Goal: Information Seeking & Learning: Find specific fact

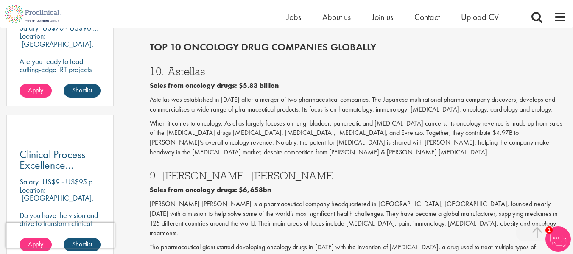
scroll to position [552, 0]
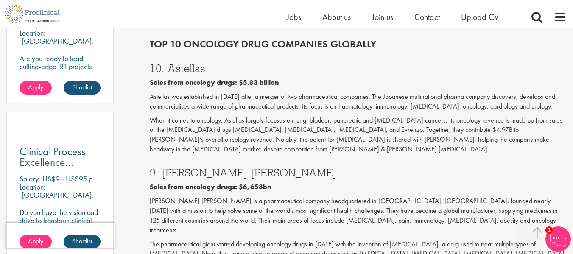
click at [259, 167] on h3 "9. [PERSON_NAME] [PERSON_NAME]" at bounding box center [358, 172] width 417 height 11
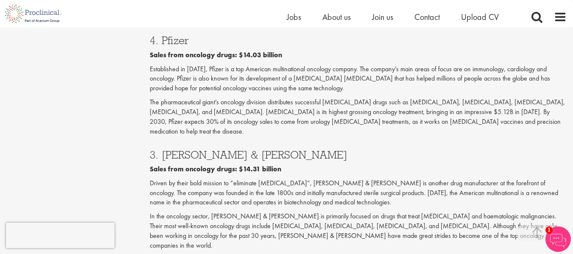
scroll to position [1273, 0]
drag, startPoint x: 162, startPoint y: 194, endPoint x: 287, endPoint y: 192, distance: 124.7
copy h3 "[PERSON_NAME] Squibb"
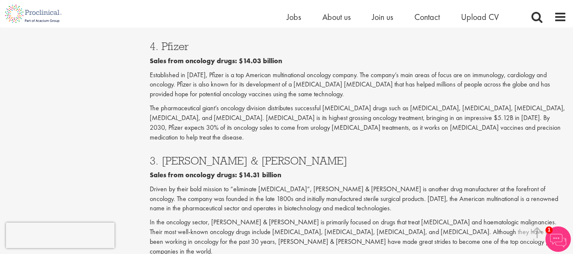
scroll to position [1267, 0]
drag, startPoint x: 253, startPoint y: 93, endPoint x: 160, endPoint y: 98, distance: 93.0
click at [160, 156] on h3 "3. [PERSON_NAME] & [PERSON_NAME]" at bounding box center [358, 161] width 417 height 11
copy h3 "Johnson & Johnson"
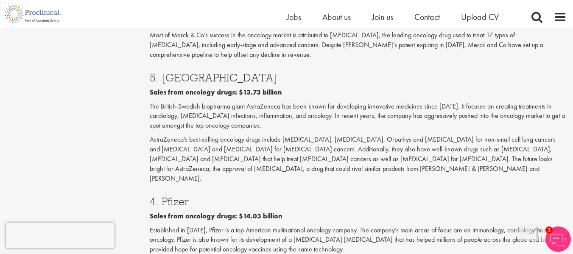
scroll to position [1094, 0]
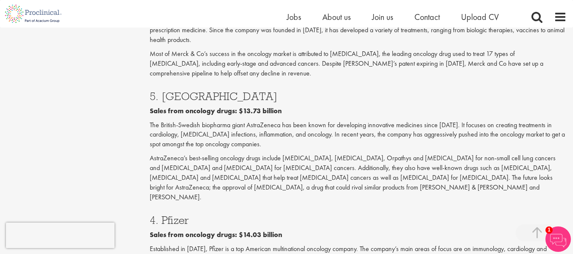
drag, startPoint x: 188, startPoint y: 163, endPoint x: 163, endPoint y: 167, distance: 25.4
click at [163, 215] on h3 "4. Pfizer" at bounding box center [358, 220] width 417 height 11
copy h3 "Pfizer"
drag, startPoint x: 225, startPoint y: 48, endPoint x: 161, endPoint y: 51, distance: 64.1
click at [161, 91] on h3 "5. [GEOGRAPHIC_DATA]" at bounding box center [358, 96] width 417 height 11
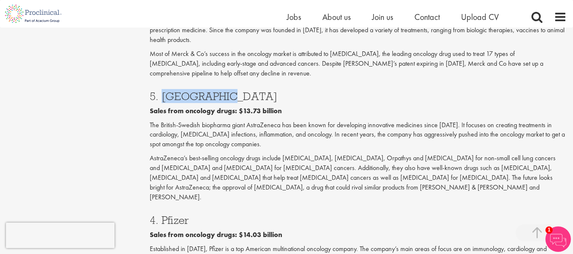
copy h3 "AstraZeneca"
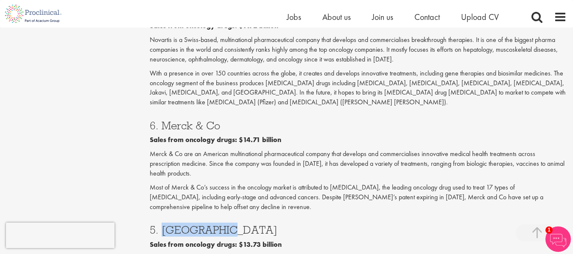
scroll to position [950, 0]
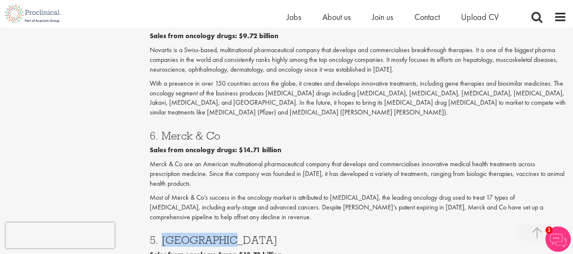
drag, startPoint x: 219, startPoint y: 90, endPoint x: 162, endPoint y: 93, distance: 57.3
click at [162, 130] on h3 "6. Merck & Co" at bounding box center [358, 135] width 417 height 11
copy h3 "Merck & Co"
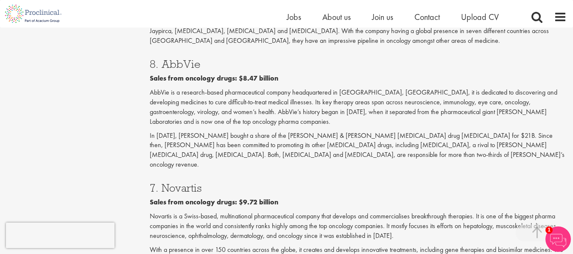
scroll to position [783, 0]
drag, startPoint x: 203, startPoint y: 150, endPoint x: 160, endPoint y: 156, distance: 43.2
click at [160, 183] on h3 "7. Novartis" at bounding box center [358, 188] width 417 height 11
copy h3 "Novartis"
drag, startPoint x: 199, startPoint y: 34, endPoint x: 164, endPoint y: 38, distance: 35.3
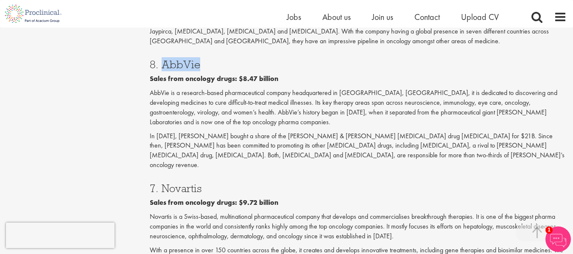
click at [164, 59] on h3 "8. AbbVie" at bounding box center [358, 64] width 417 height 11
copy h3 "AbbVie"
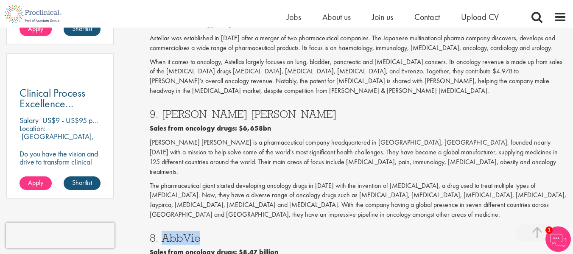
scroll to position [606, 0]
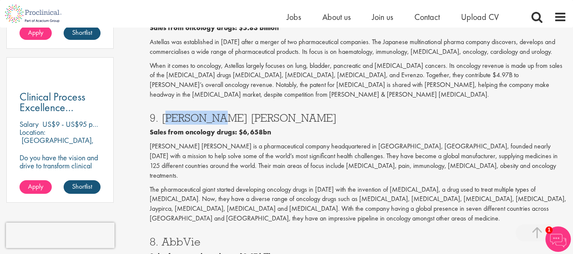
drag, startPoint x: 195, startPoint y: 106, endPoint x: 162, endPoint y: 106, distance: 33.1
click at [162, 112] on h3 "9. [PERSON_NAME] [PERSON_NAME]" at bounding box center [358, 117] width 417 height 11
copy h3 "[PERSON_NAME] [PERSON_NAME]"
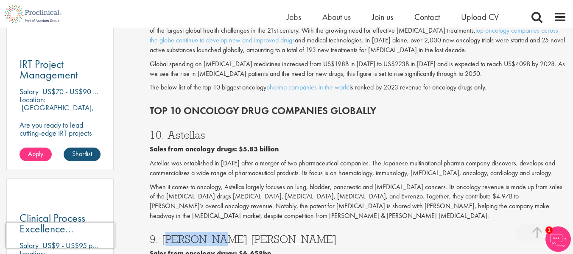
scroll to position [485, 0]
drag, startPoint x: 204, startPoint y: 133, endPoint x: 170, endPoint y: 137, distance: 33.7
click at [170, 137] on h3 "10. Astellas" at bounding box center [358, 135] width 417 height 11
copy h3 "Astellas"
